Goal: Communication & Community: Answer question/provide support

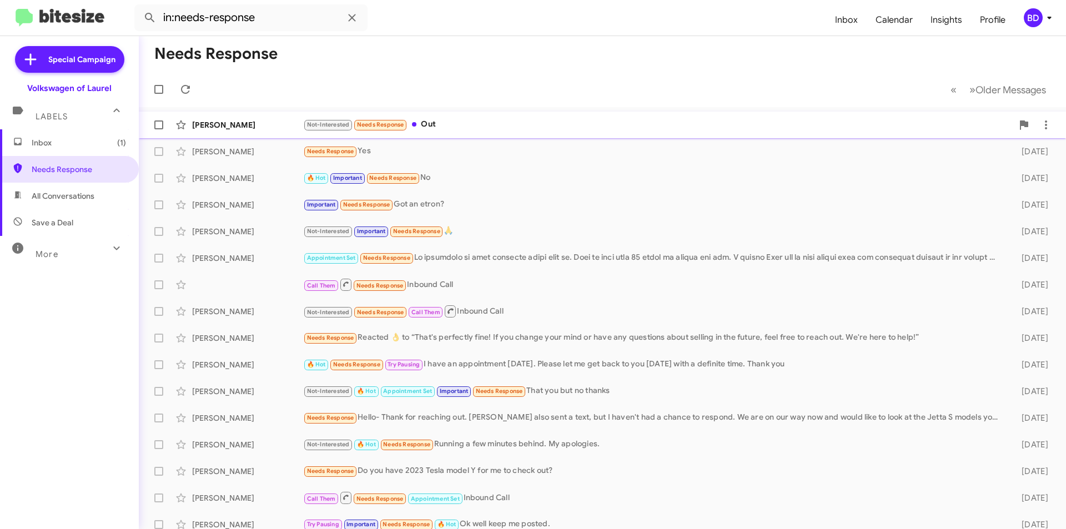
click at [494, 122] on div "Not-Interested Needs Response Out" at bounding box center [657, 124] width 709 height 13
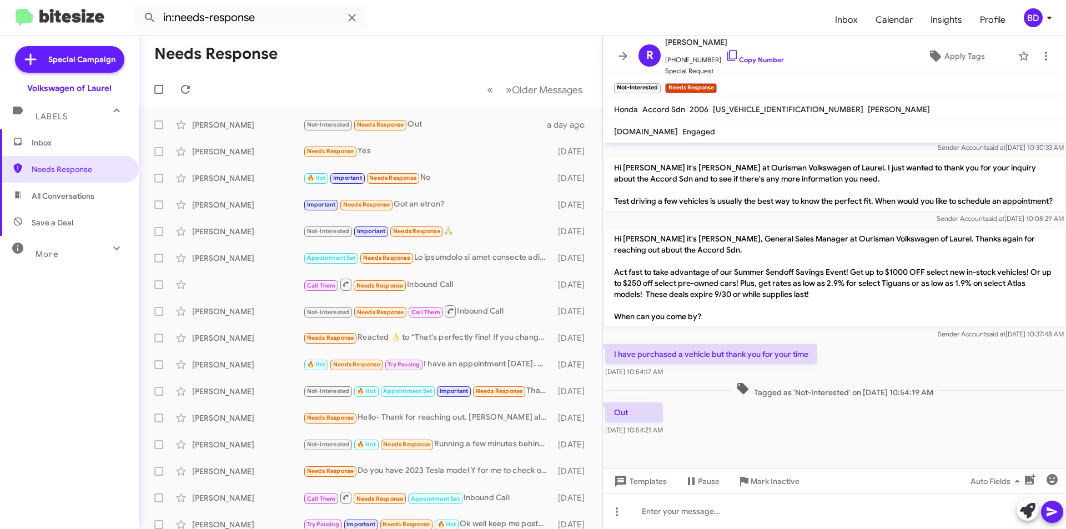
scroll to position [502, 0]
click at [1024, 510] on icon at bounding box center [1028, 511] width 16 height 16
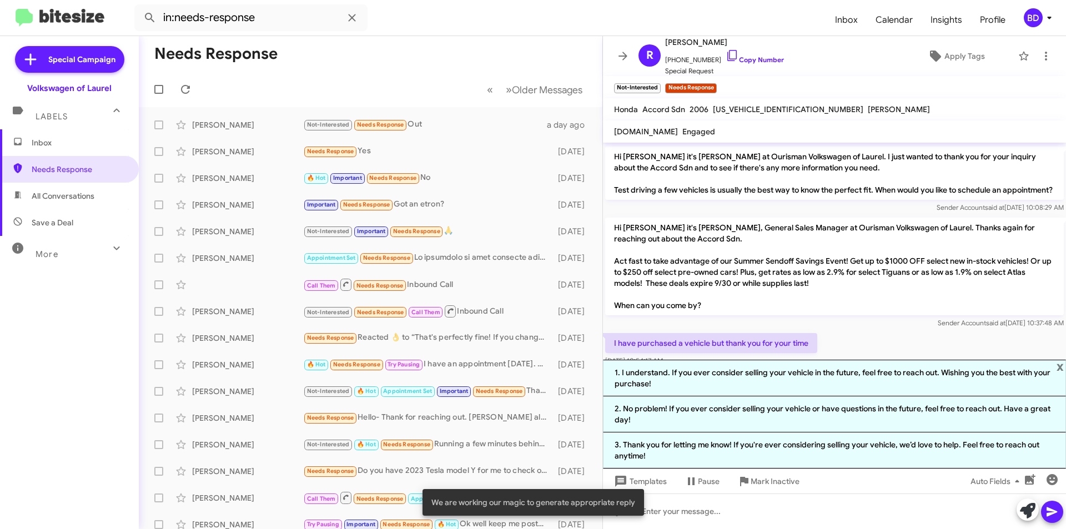
click at [843, 378] on li "1. I understand. If you ever consider selling your vehicle in the future, feel …" at bounding box center [834, 378] width 463 height 37
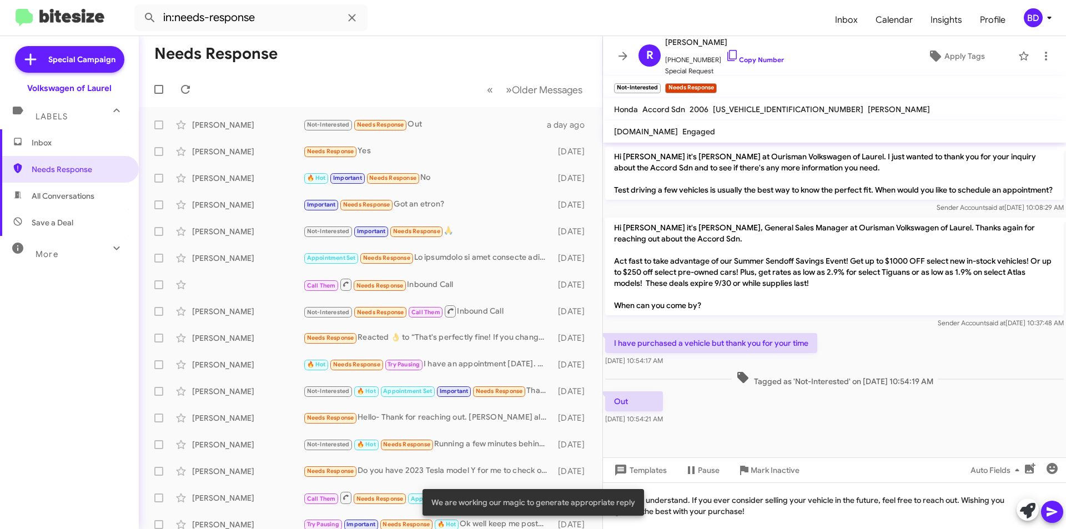
click at [1049, 510] on icon at bounding box center [1051, 511] width 11 height 9
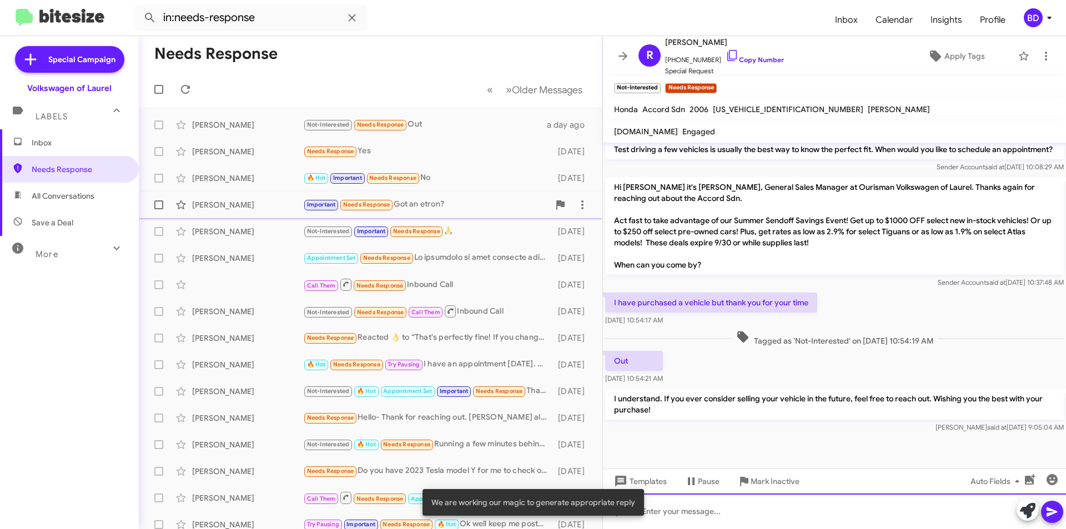
scroll to position [554, 0]
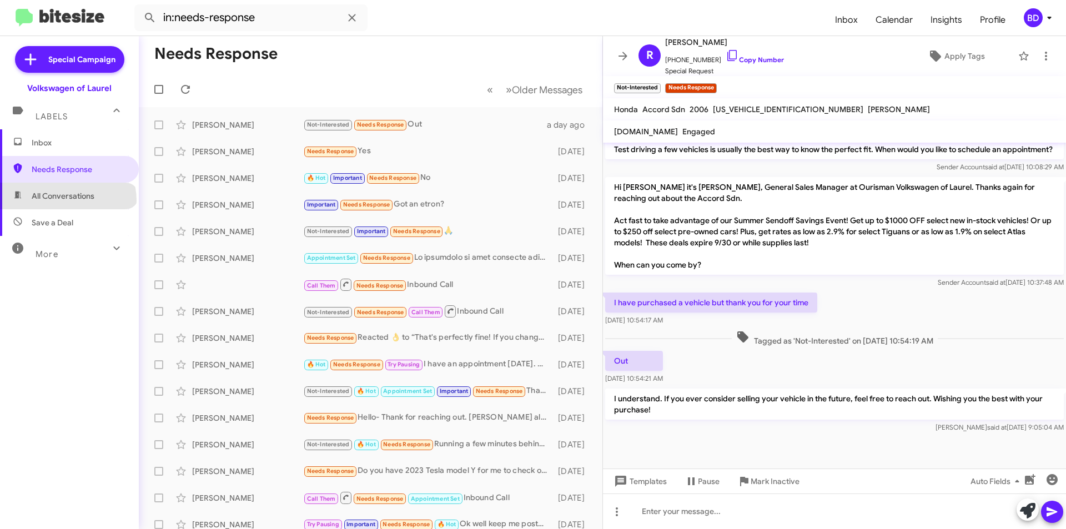
click at [68, 200] on span "All Conversations" at bounding box center [63, 195] width 63 height 11
type input "in:all-conversations"
